Goal: Information Seeking & Learning: Learn about a topic

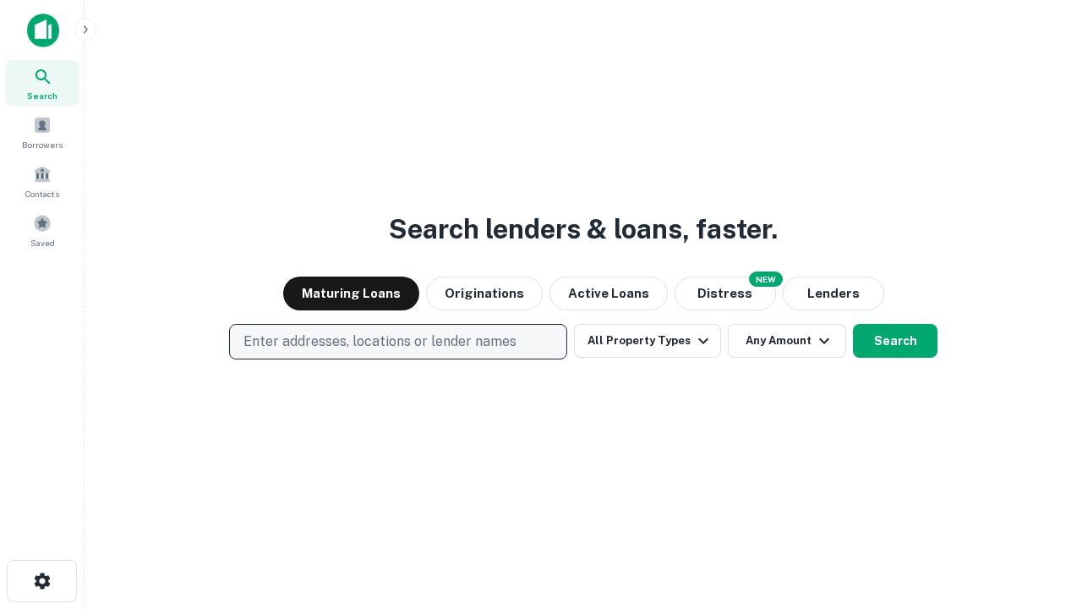
click at [397, 341] on p "Enter addresses, locations or lender names" at bounding box center [379, 341] width 273 height 20
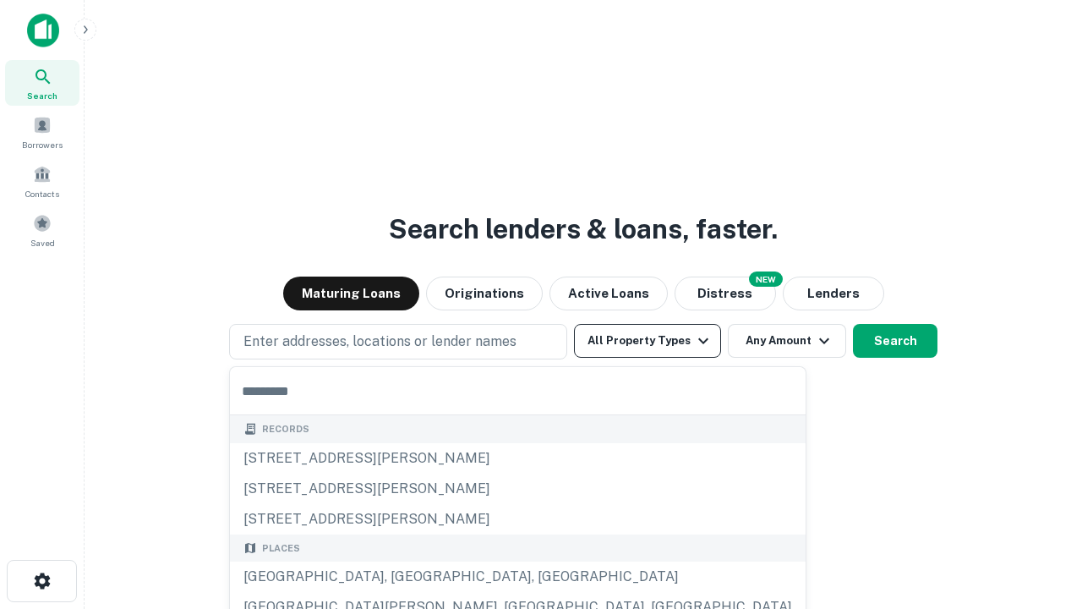
click at [647, 341] on button "All Property Types" at bounding box center [647, 341] width 147 height 34
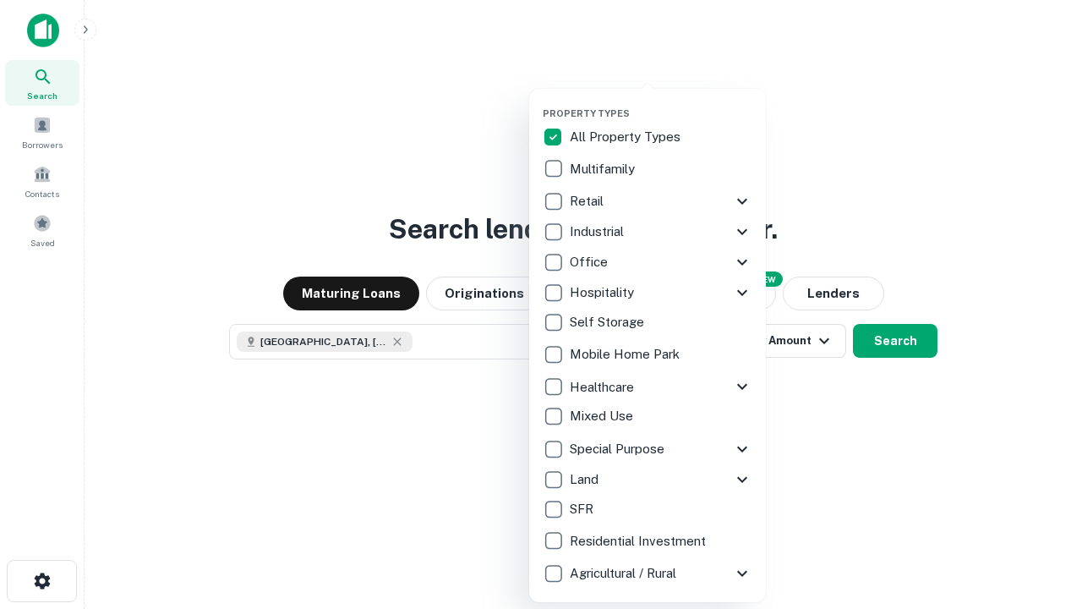
click at [661, 102] on button "button" at bounding box center [661, 102] width 237 height 1
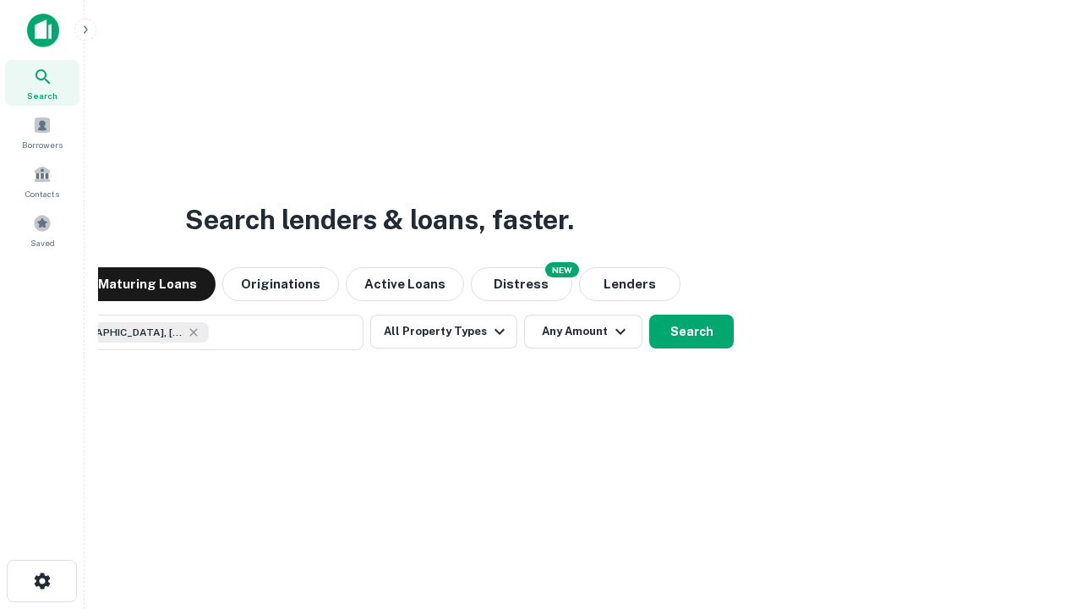
scroll to position [27, 0]
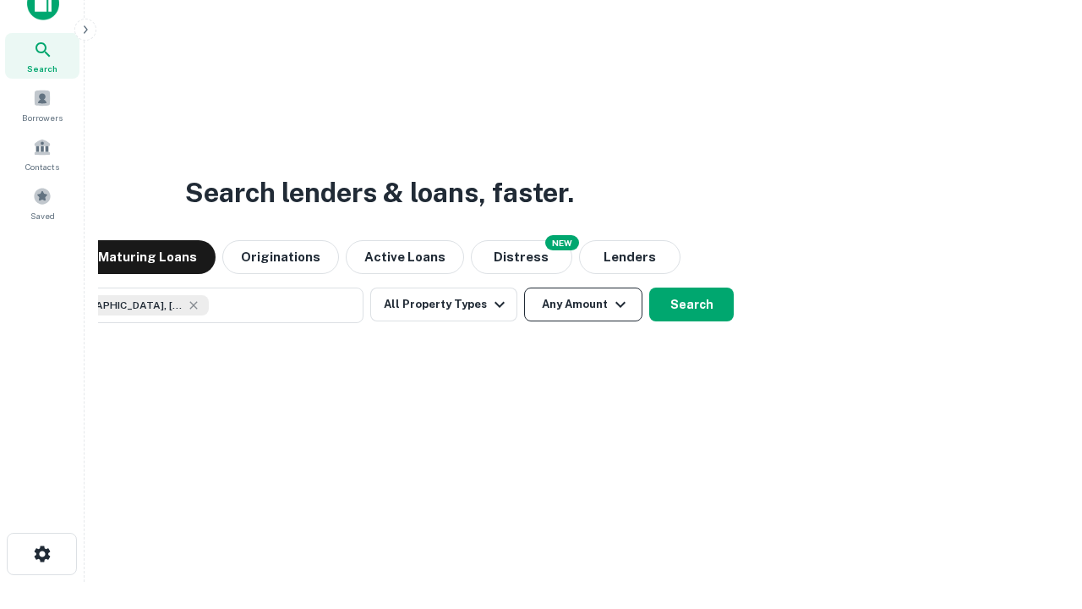
click at [524, 287] on button "Any Amount" at bounding box center [583, 304] width 118 height 34
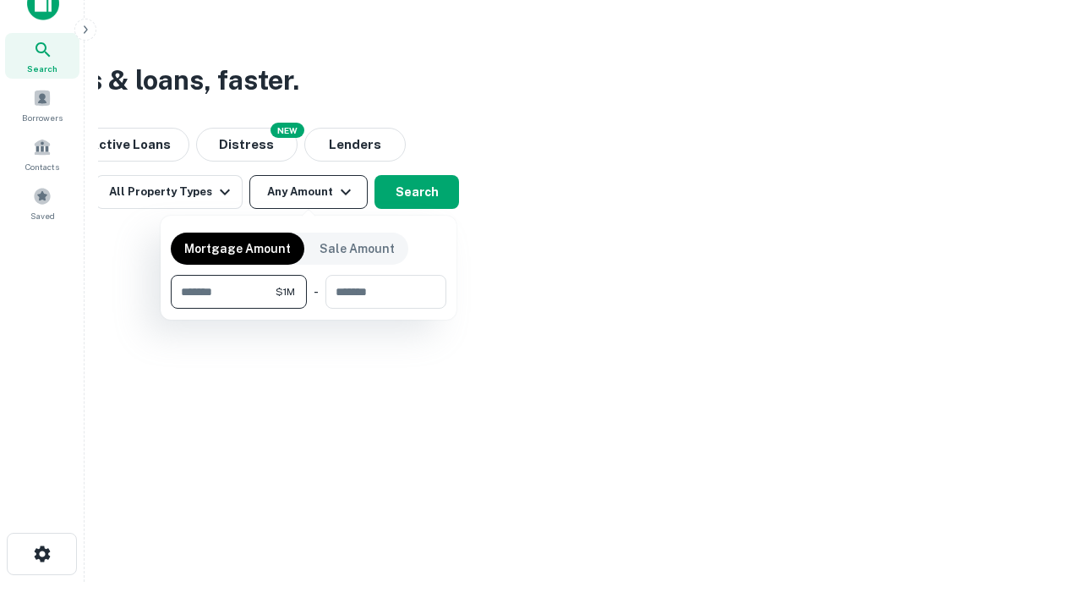
type input "*******"
click at [309, 309] on button "button" at bounding box center [309, 309] width 276 height 1
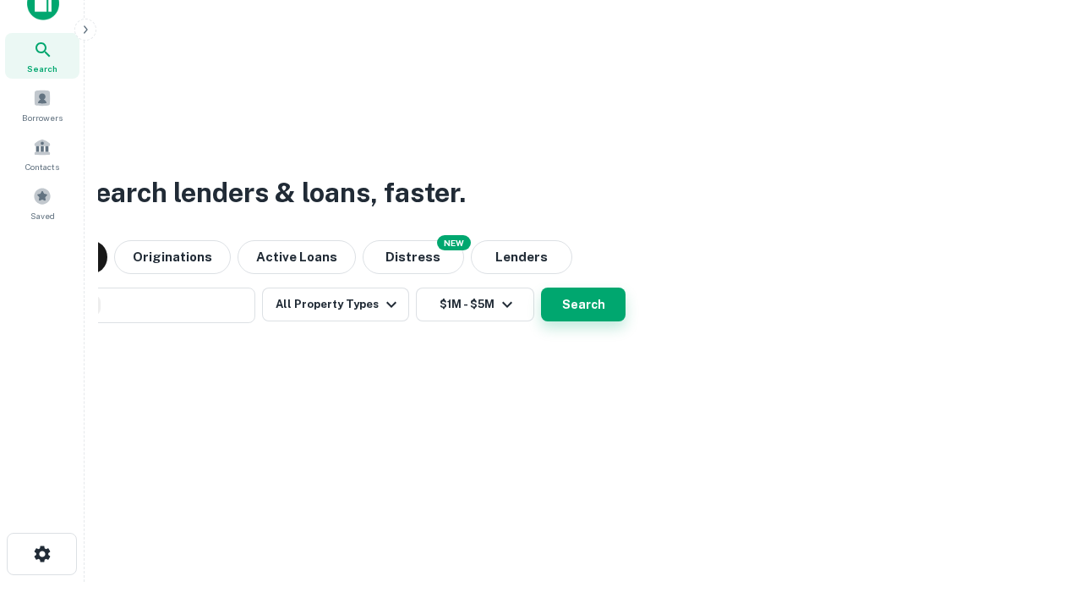
click at [541, 287] on button "Search" at bounding box center [583, 304] width 85 height 34
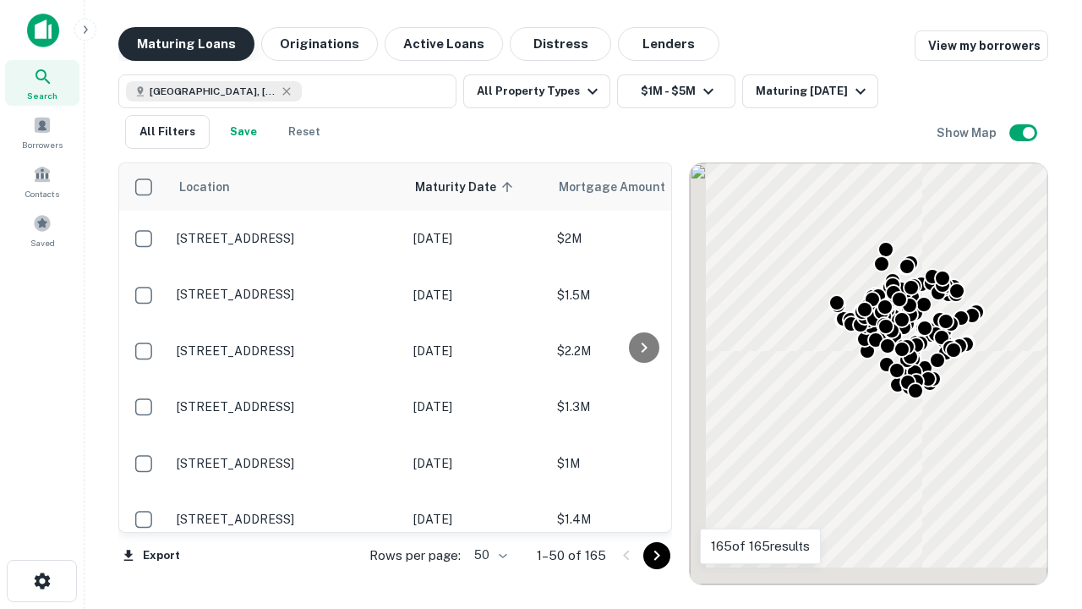
click at [186, 44] on button "Maturing Loans" at bounding box center [186, 44] width 136 height 34
